Goal: Check status: Check status

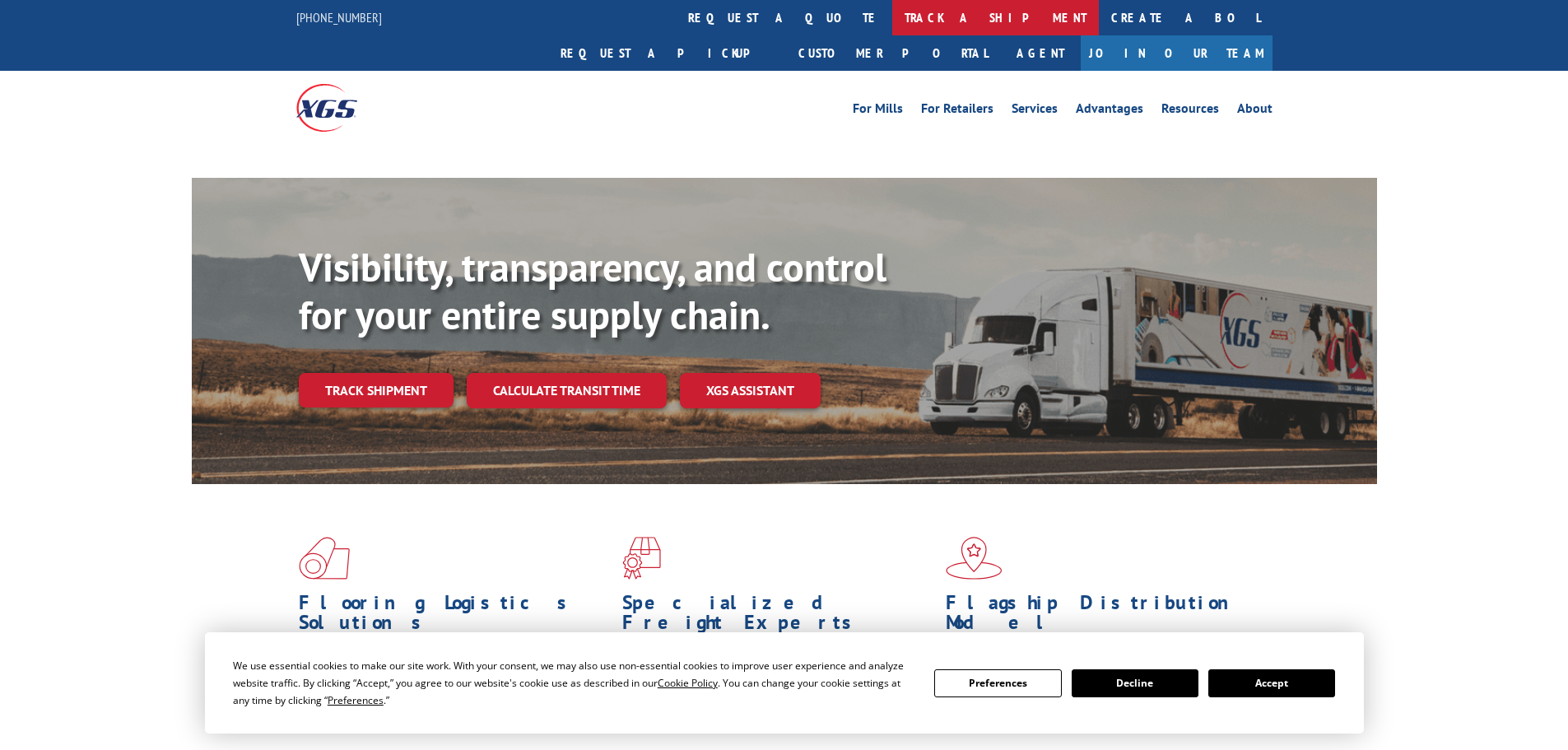
click at [892, 32] on link "track a shipment" at bounding box center [995, 17] width 207 height 35
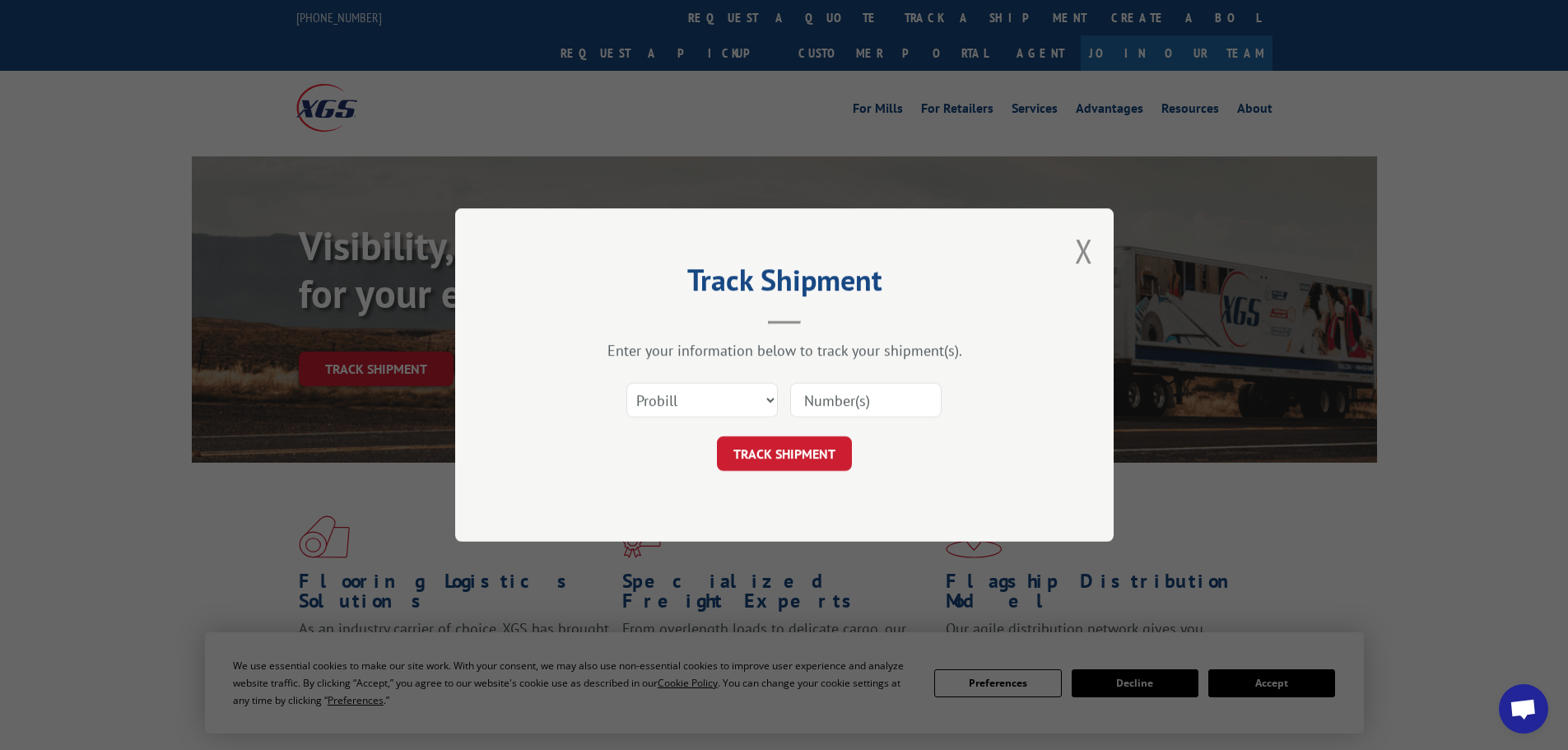
click at [687, 398] on select "Select category... Probill BOL PO" at bounding box center [702, 400] width 151 height 34
select select "po"
click at [626, 383] on select "Select category... Probill BOL PO" at bounding box center [702, 400] width 151 height 34
click at [813, 404] on input at bounding box center [866, 400] width 151 height 34
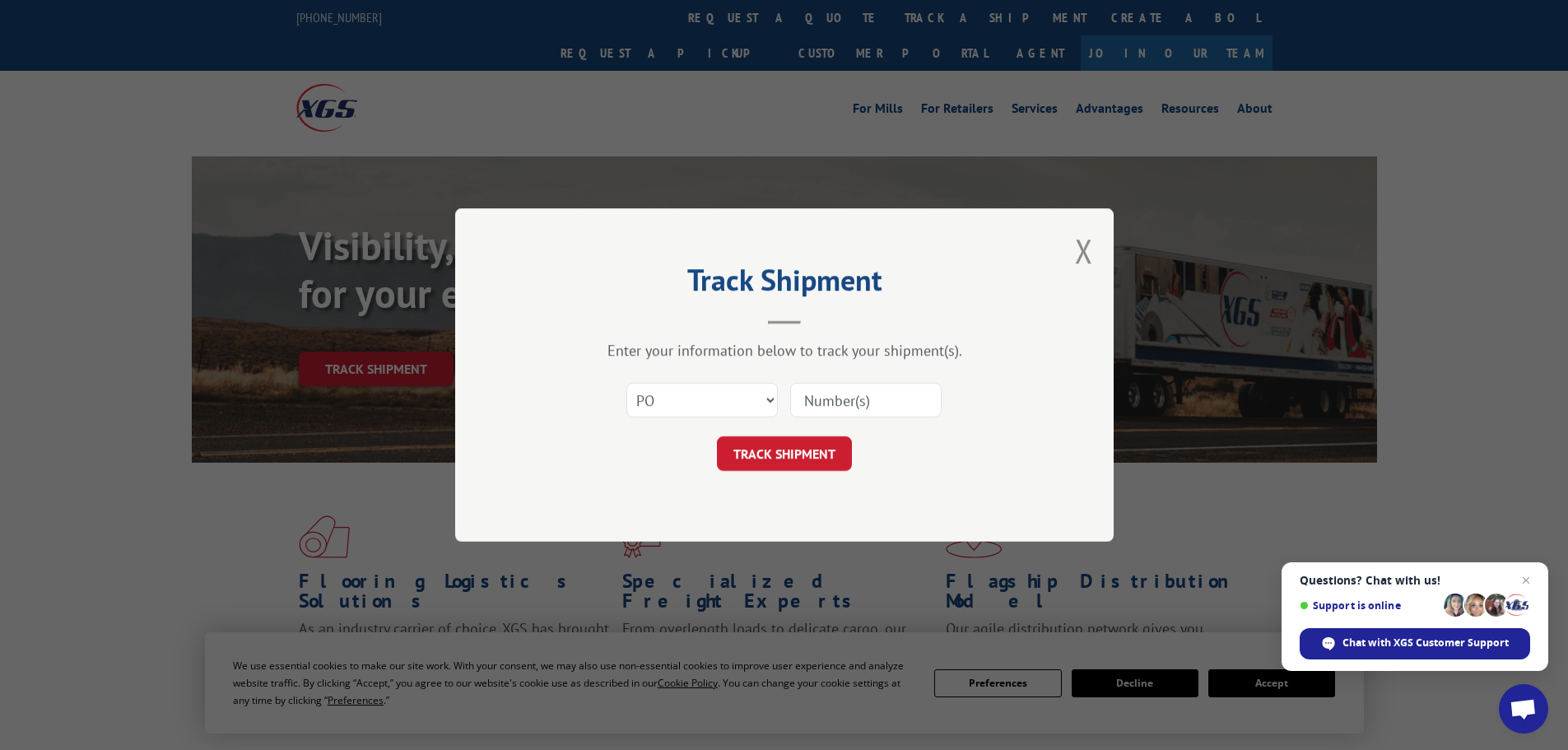
paste input "01500396"
type input "01500396"
click at [804, 467] on button "TRACK SHIPMENT" at bounding box center [784, 454] width 135 height 34
